Goal: Check status: Check status

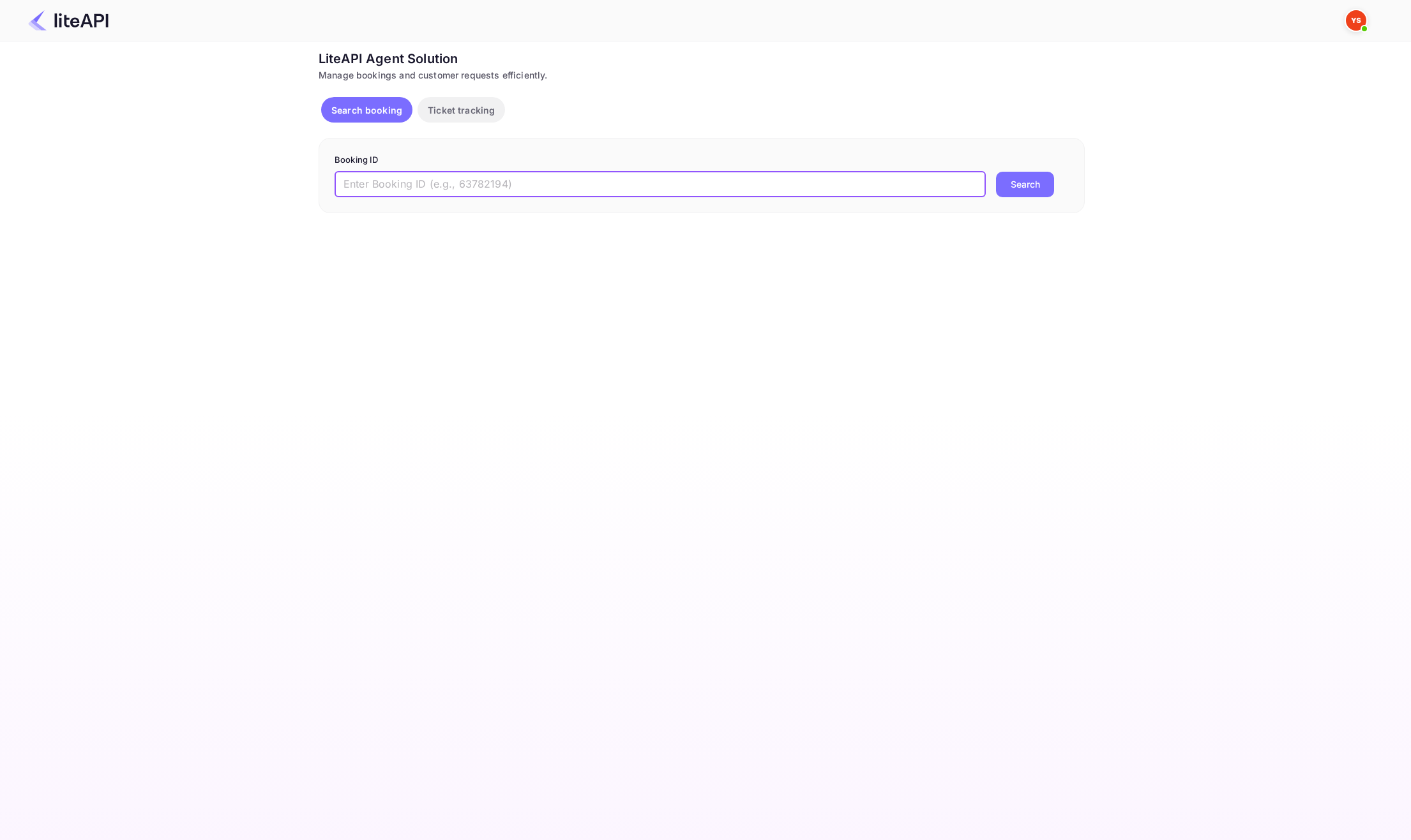
click at [472, 183] on input "text" at bounding box center [660, 185] width 651 height 26
paste input "9119237"
type input "9119237"
click at [1002, 186] on button "Search" at bounding box center [1025, 185] width 58 height 26
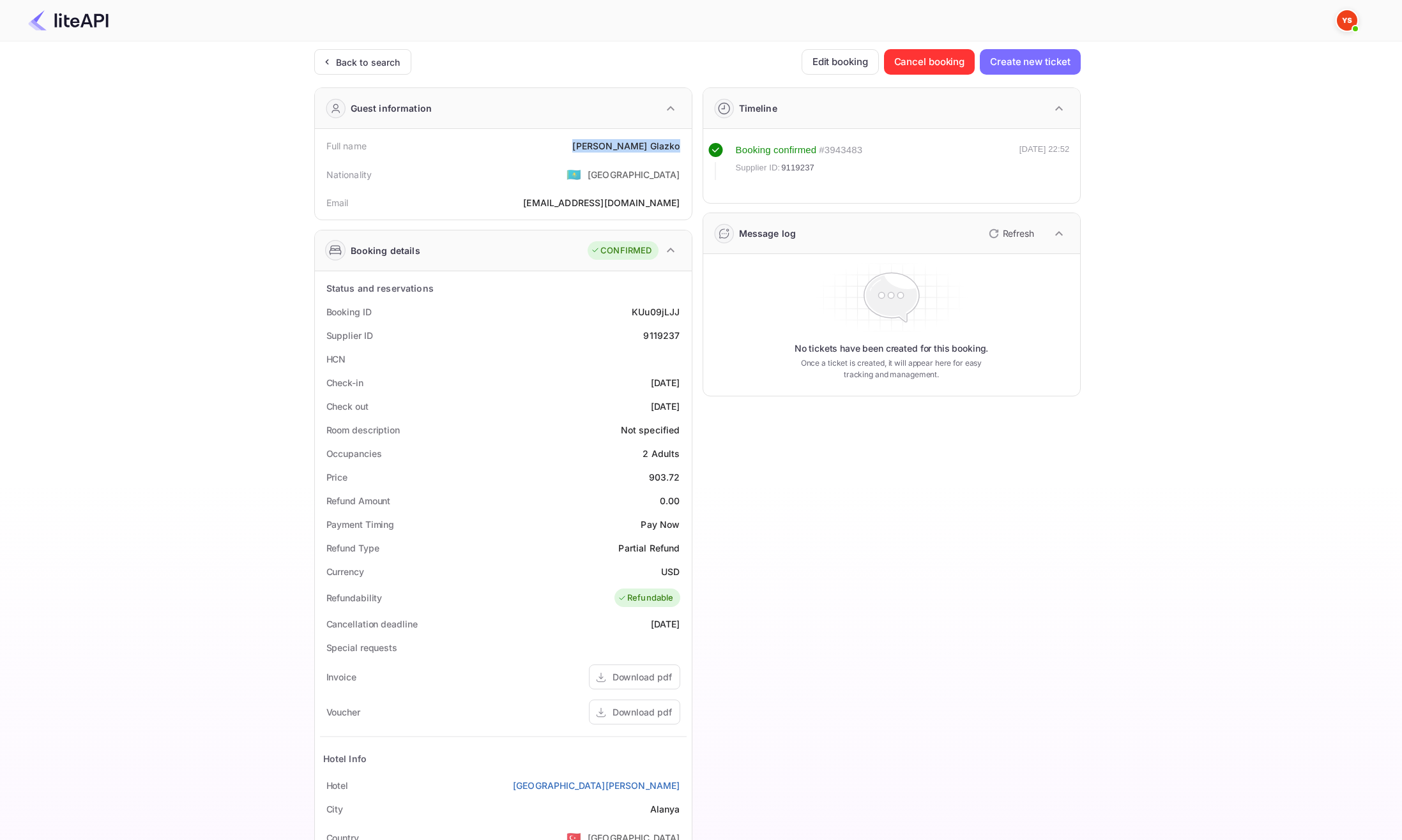
drag, startPoint x: 610, startPoint y: 141, endPoint x: 688, endPoint y: 147, distance: 78.2
click at [688, 147] on div "Full name [PERSON_NAME] Nationality 🇰🇿 [DEMOGRAPHIC_DATA] Email [EMAIL_ADDRESS]…" at bounding box center [503, 174] width 377 height 90
copy div "[PERSON_NAME]"
drag, startPoint x: 621, startPoint y: 385, endPoint x: 682, endPoint y: 379, distance: 61.3
click at [682, 379] on div "Check-in [DATE]" at bounding box center [503, 382] width 367 height 23
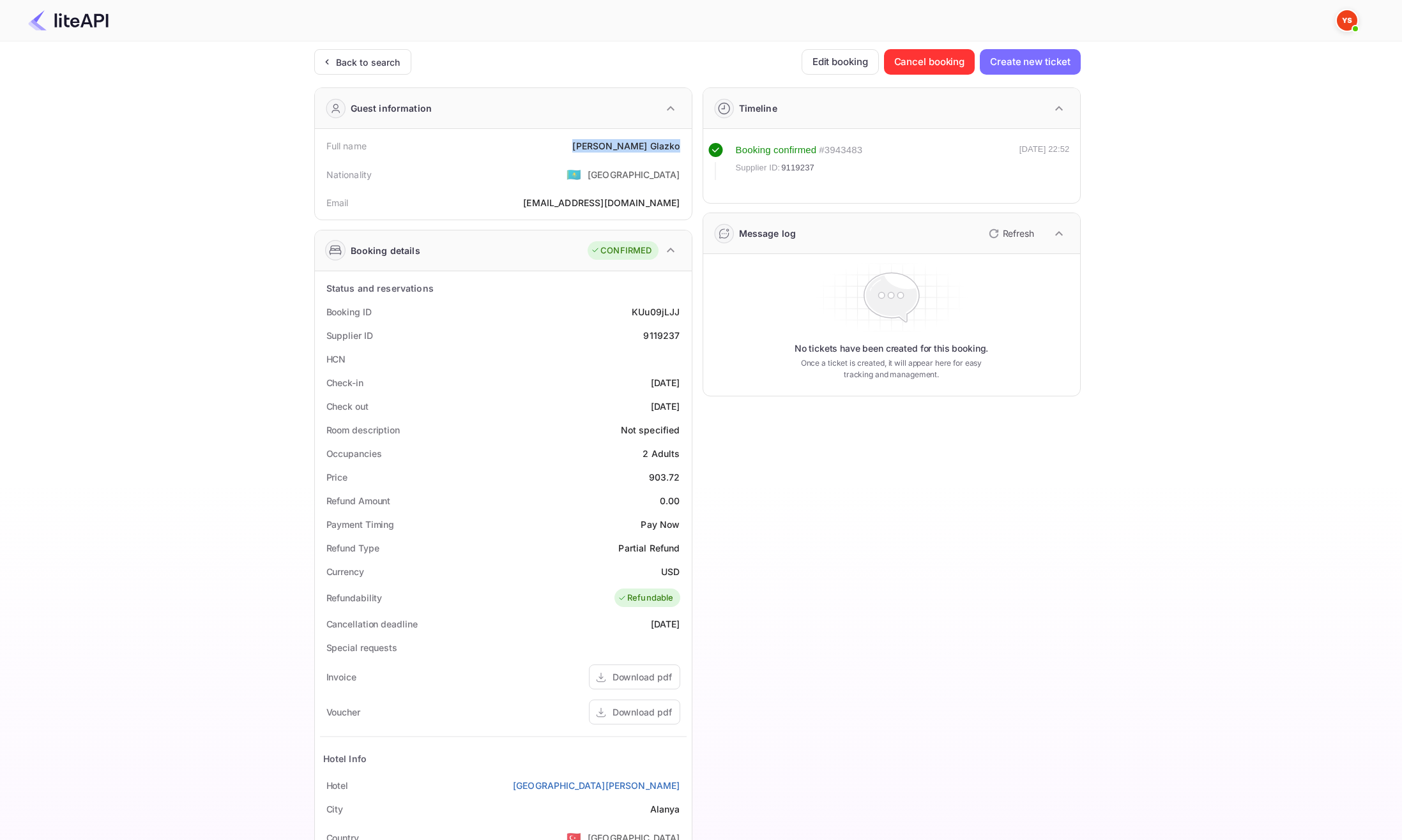
copy div "[DATE]"
drag, startPoint x: 625, startPoint y: 410, endPoint x: 680, endPoint y: 412, distance: 55.0
click at [680, 412] on div "Check out [DATE]" at bounding box center [503, 406] width 367 height 23
copy div "[DATE]"
